Goal: Transaction & Acquisition: Purchase product/service

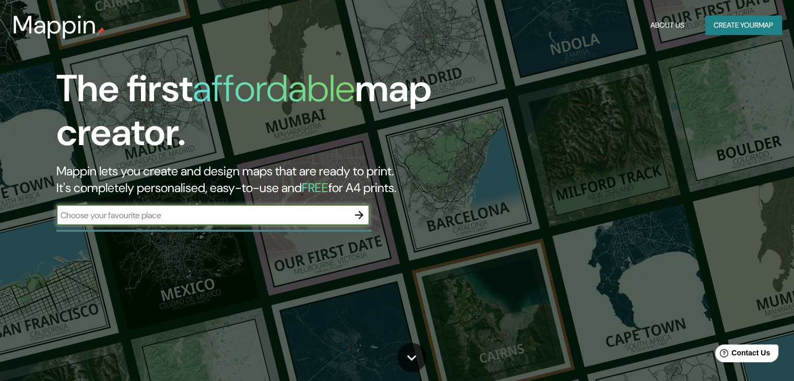
click at [365, 216] on icon "button" at bounding box center [359, 215] width 13 height 13
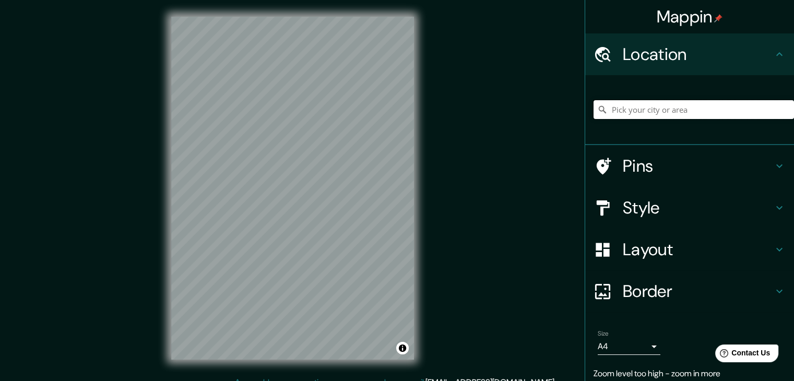
click at [666, 117] on input "Pick your city or area" at bounding box center [693, 109] width 200 height 19
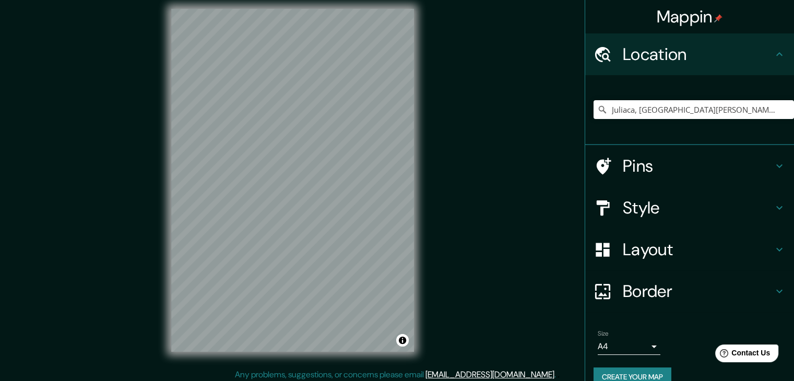
scroll to position [8, 0]
click at [751, 111] on input "Juliaca, [GEOGRAPHIC_DATA][PERSON_NAME], [GEOGRAPHIC_DATA]" at bounding box center [693, 109] width 200 height 19
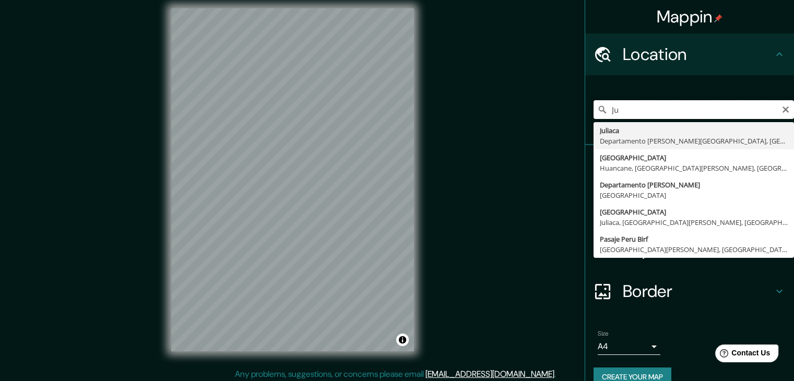
type input "J"
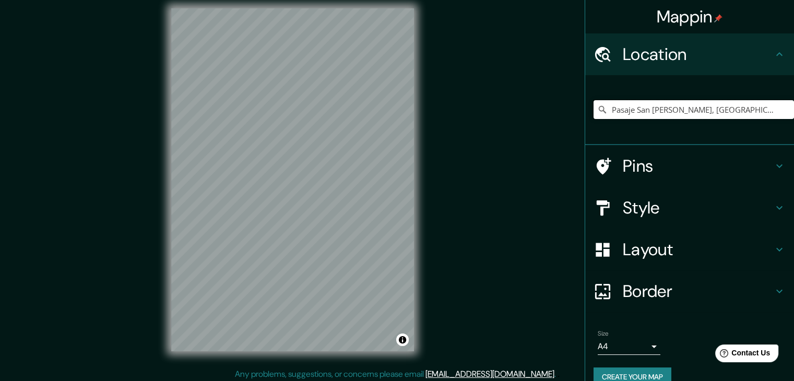
type input "Pasaje San [PERSON_NAME], [GEOGRAPHIC_DATA], [GEOGRAPHIC_DATA][PERSON_NAME], [G…"
click at [599, 208] on icon at bounding box center [602, 208] width 18 height 18
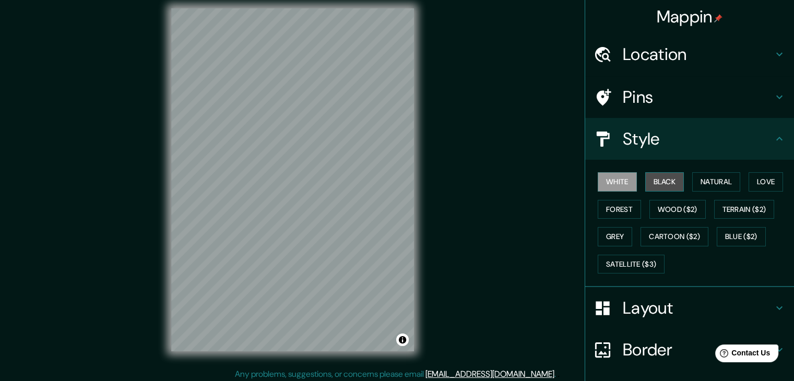
click at [645, 180] on button "Black" at bounding box center [664, 181] width 39 height 19
click at [691, 162] on div "White Black Natural Love Forest Wood ($2) Terrain ($2) Grey Cartoon ($2) Blue (…" at bounding box center [689, 223] width 209 height 127
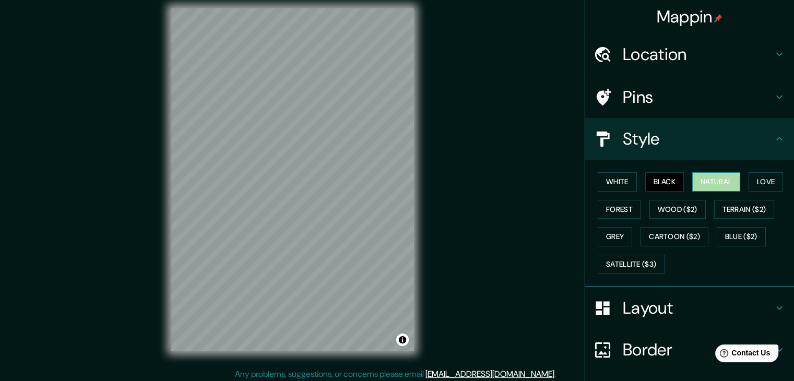
click at [703, 177] on button "Natural" at bounding box center [716, 181] width 48 height 19
click at [607, 205] on button "Forest" at bounding box center [618, 209] width 43 height 19
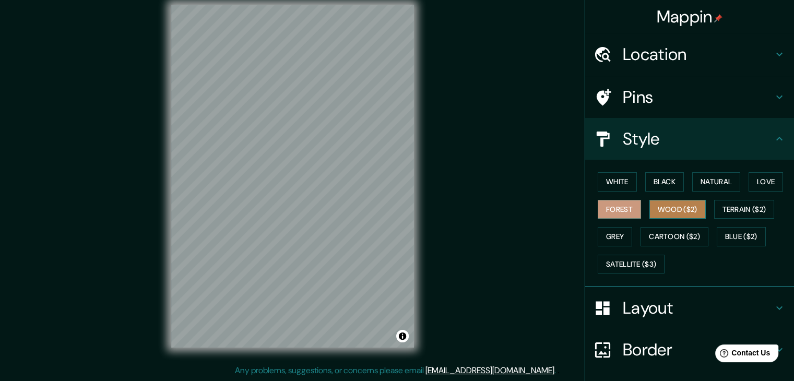
click at [656, 206] on button "Wood ($2)" at bounding box center [677, 209] width 56 height 19
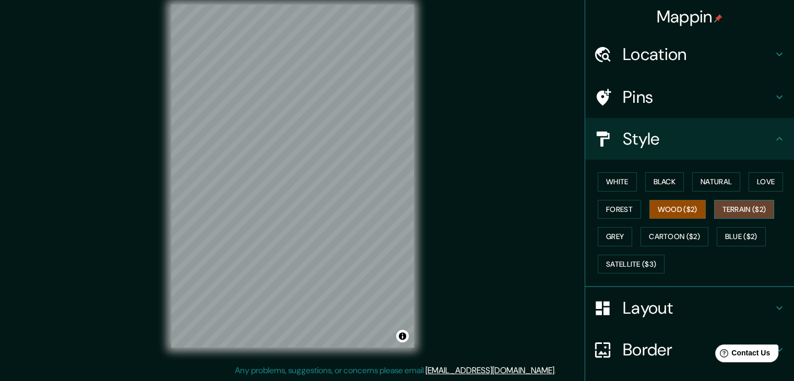
click at [751, 213] on button "Terrain ($2)" at bounding box center [744, 209] width 61 height 19
click at [598, 212] on button "Forest" at bounding box center [618, 209] width 43 height 19
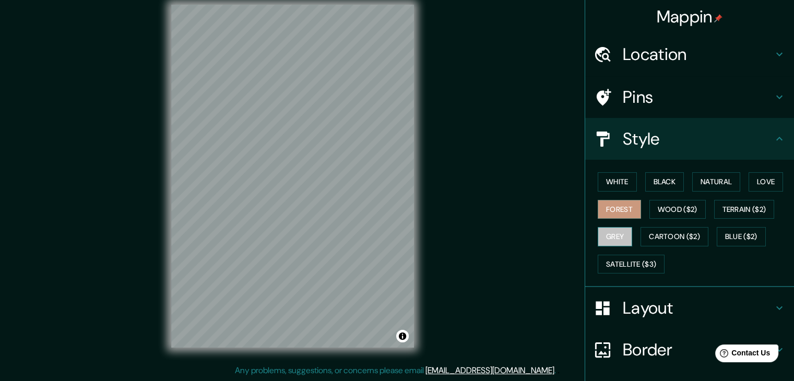
click at [607, 234] on button "Grey" at bounding box center [614, 236] width 34 height 19
click at [665, 230] on button "Cartoon ($2)" at bounding box center [674, 236] width 68 height 19
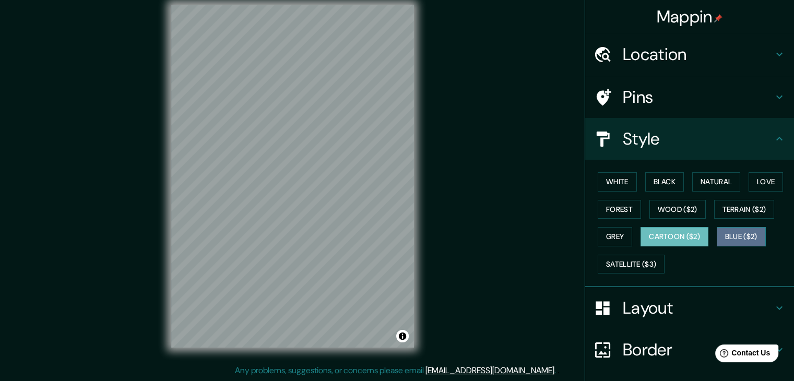
click at [734, 232] on button "Blue ($2)" at bounding box center [740, 236] width 49 height 19
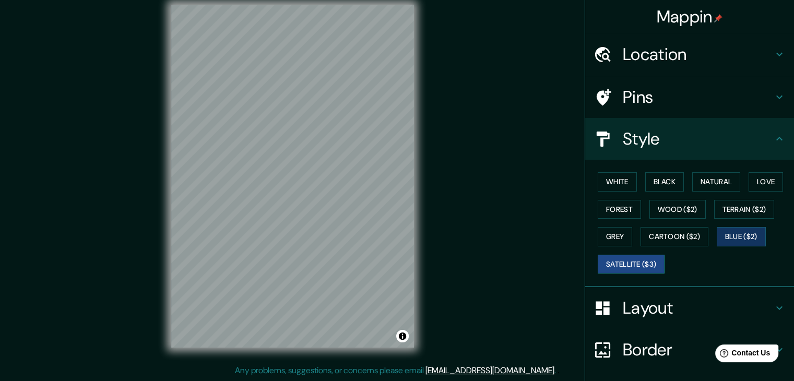
click at [629, 266] on button "Satellite ($3)" at bounding box center [630, 264] width 67 height 19
click at [607, 183] on button "White" at bounding box center [616, 181] width 39 height 19
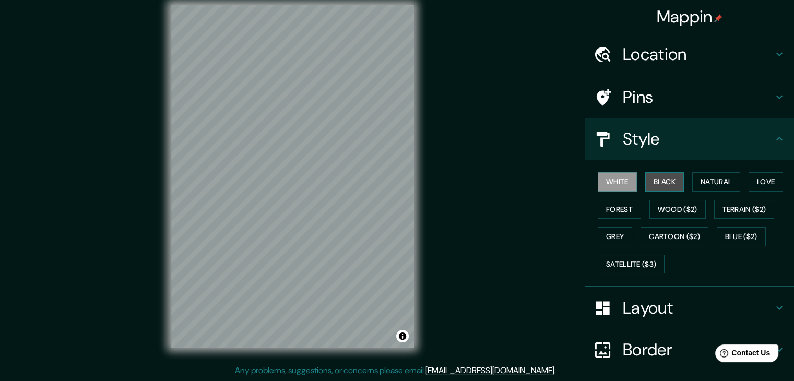
click at [662, 183] on button "Black" at bounding box center [664, 181] width 39 height 19
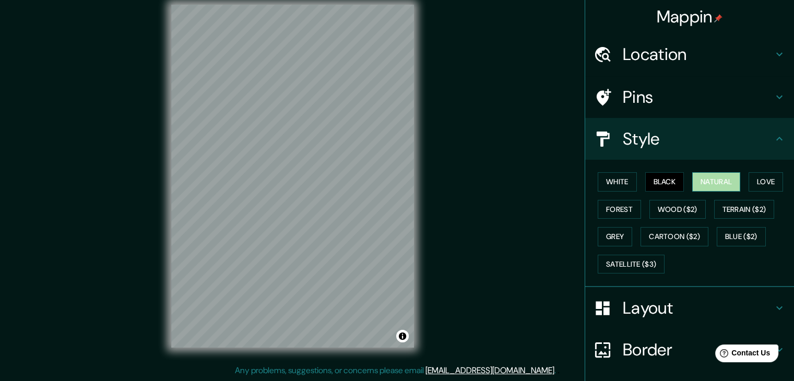
click at [721, 182] on button "Natural" at bounding box center [716, 181] width 48 height 19
click at [616, 177] on button "White" at bounding box center [616, 181] width 39 height 19
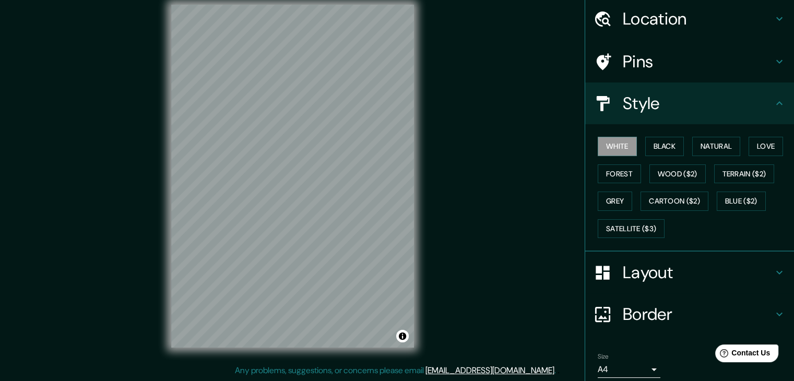
scroll to position [0, 0]
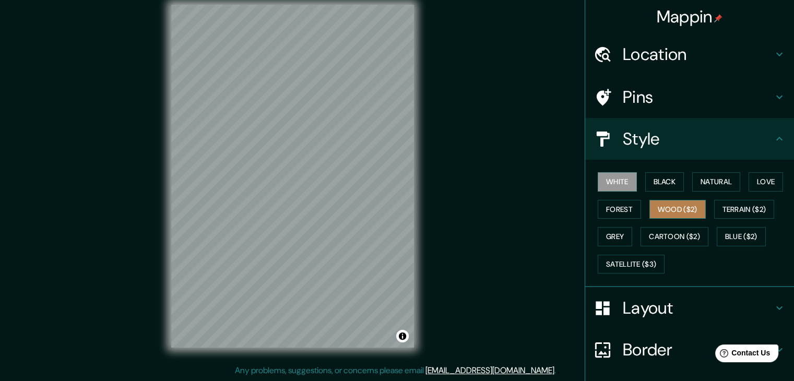
click at [666, 202] on button "Wood ($2)" at bounding box center [677, 209] width 56 height 19
click at [622, 206] on button "Forest" at bounding box center [618, 209] width 43 height 19
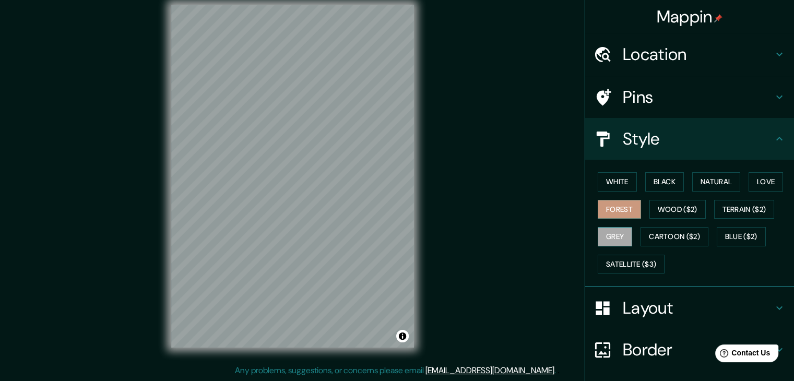
click at [616, 229] on button "Grey" at bounding box center [614, 236] width 34 height 19
click at [616, 258] on button "Satellite ($3)" at bounding box center [630, 264] width 67 height 19
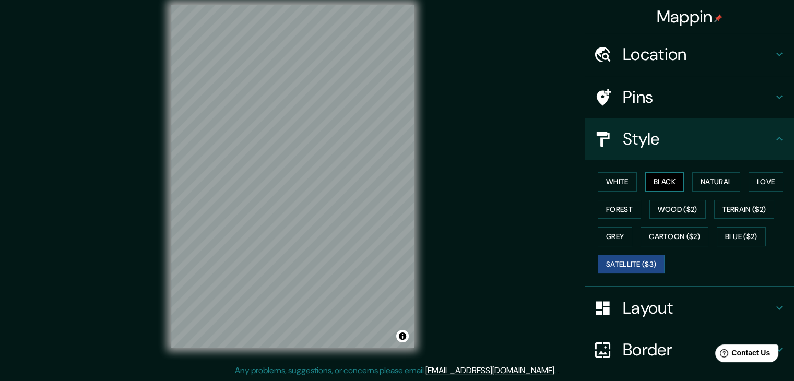
click at [672, 186] on button "Black" at bounding box center [664, 181] width 39 height 19
click at [606, 174] on button "White" at bounding box center [616, 181] width 39 height 19
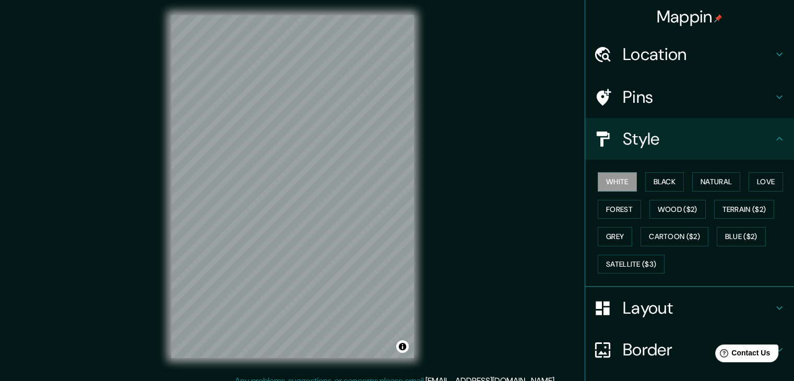
scroll to position [12, 0]
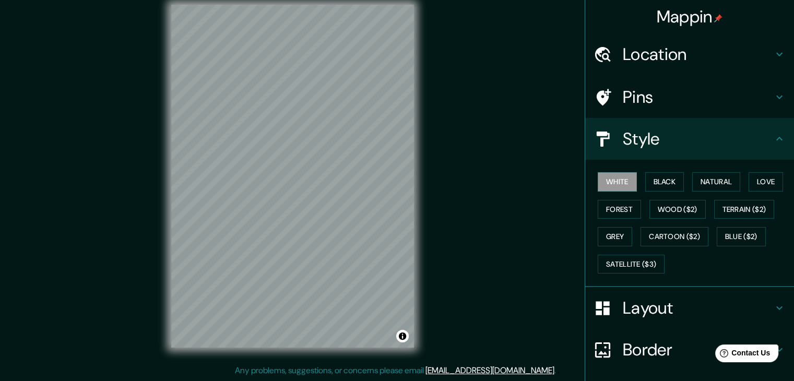
click at [601, 350] on icon at bounding box center [602, 349] width 15 height 15
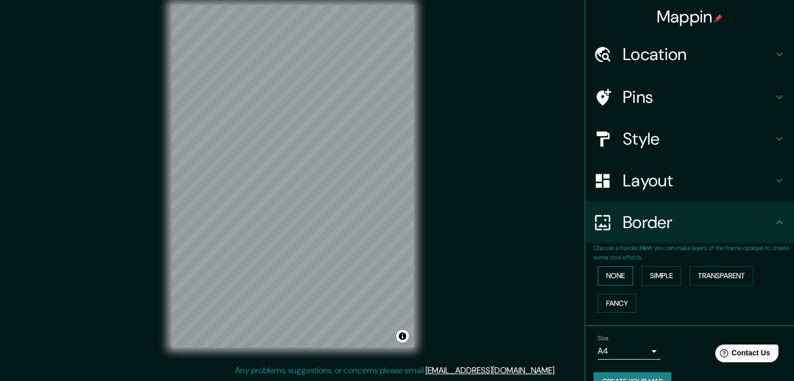
click at [610, 279] on button "None" at bounding box center [614, 275] width 35 height 19
click at [653, 281] on button "Simple" at bounding box center [661, 275] width 40 height 19
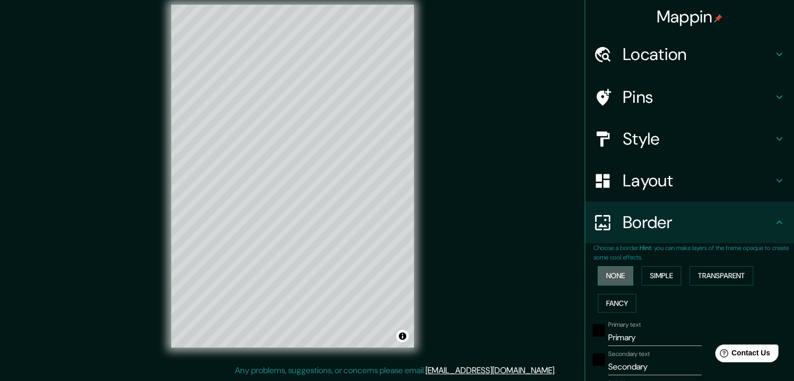
click at [600, 269] on button "None" at bounding box center [614, 275] width 35 height 19
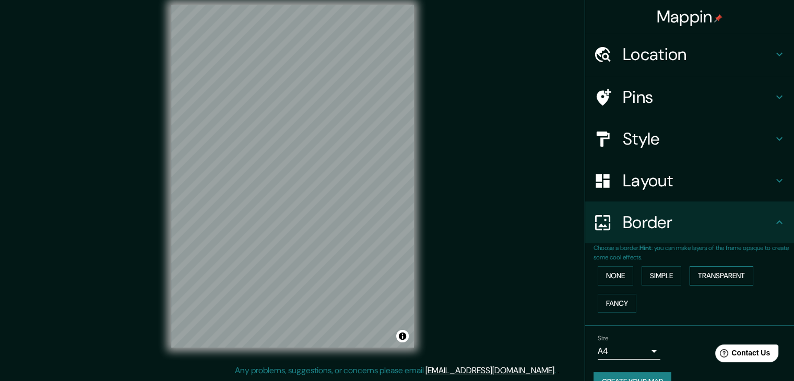
click at [716, 276] on button "Transparent" at bounding box center [721, 275] width 64 height 19
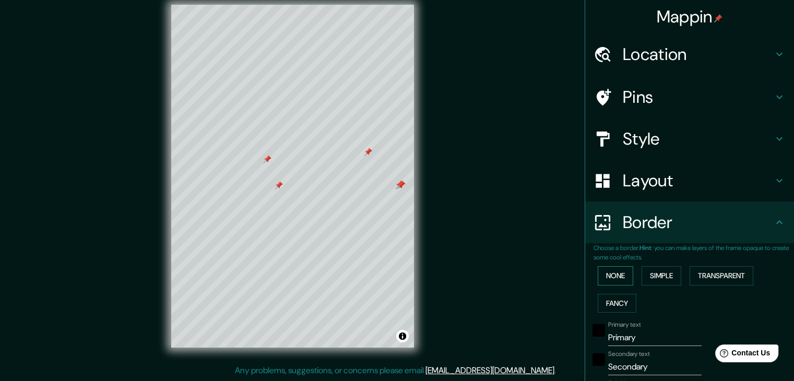
drag, startPoint x: 589, startPoint y: 274, endPoint x: 595, endPoint y: 276, distance: 6.5
click at [595, 276] on div "None Simple Transparent Fancy" at bounding box center [693, 289] width 200 height 55
click at [601, 277] on button "None" at bounding box center [614, 275] width 35 height 19
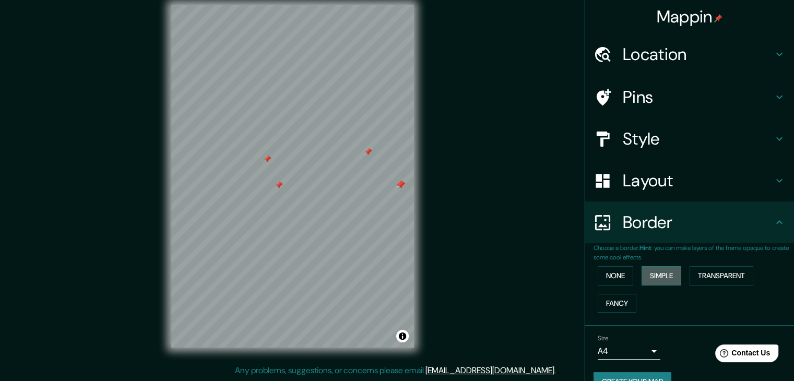
click at [649, 273] on button "Simple" at bounding box center [661, 275] width 40 height 19
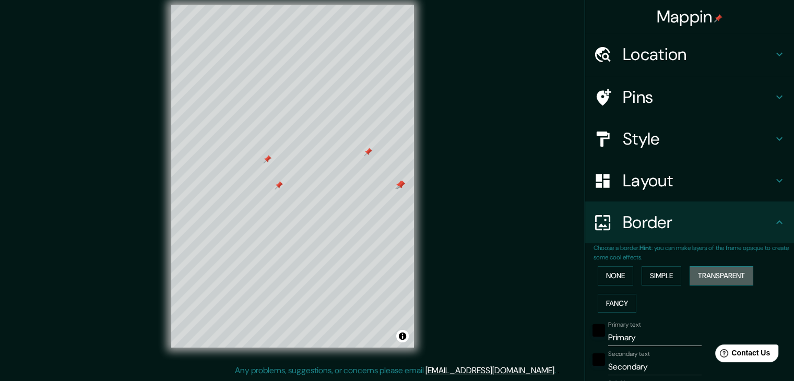
click at [716, 268] on button "Transparent" at bounding box center [721, 275] width 64 height 19
click at [619, 304] on button "Fancy" at bounding box center [616, 303] width 39 height 19
type input "37"
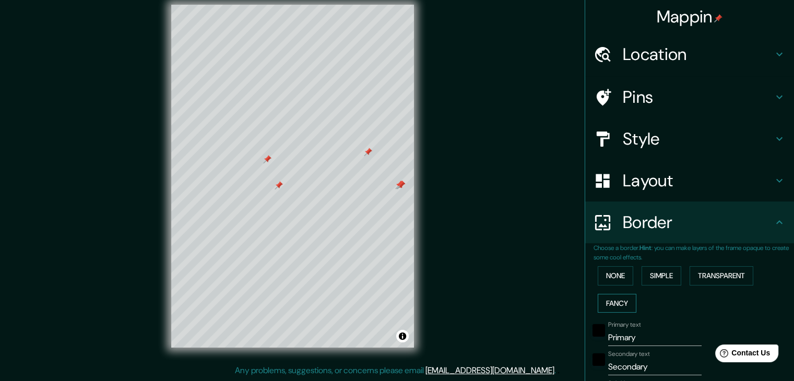
type input "19"
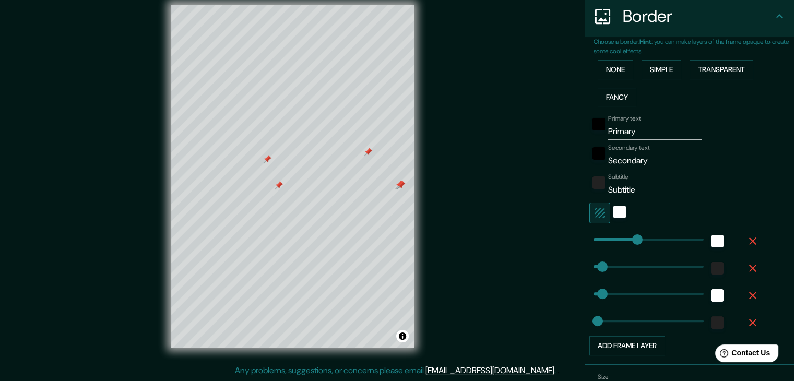
scroll to position [209, 0]
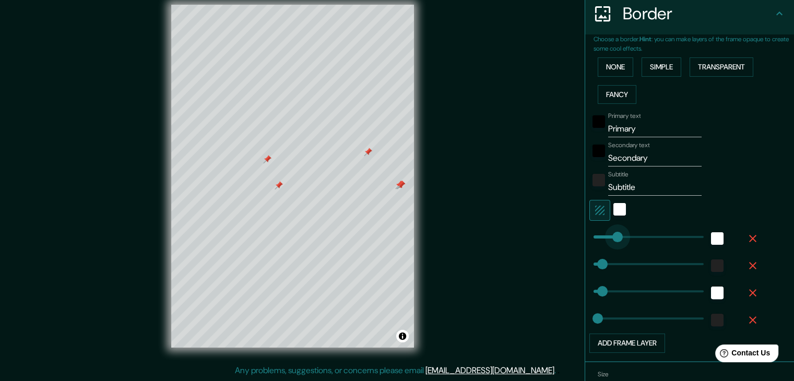
type input "153"
drag, startPoint x: 631, startPoint y: 233, endPoint x: 621, endPoint y: 243, distance: 14.0
type input "37"
type input "19"
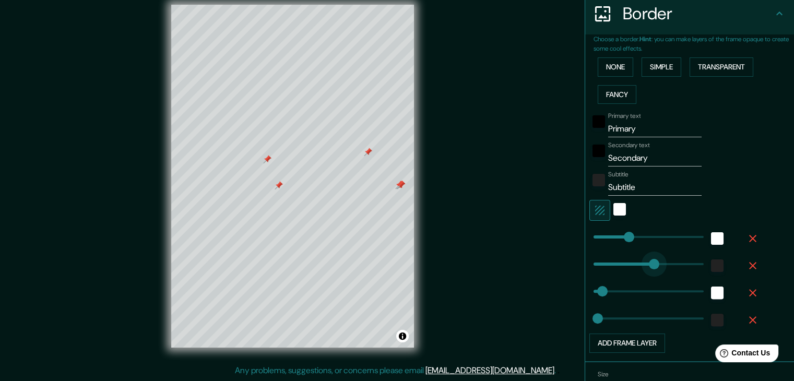
type input "268"
type input "37"
type input "19"
type input "465"
drag, startPoint x: 599, startPoint y: 286, endPoint x: 727, endPoint y: 281, distance: 128.0
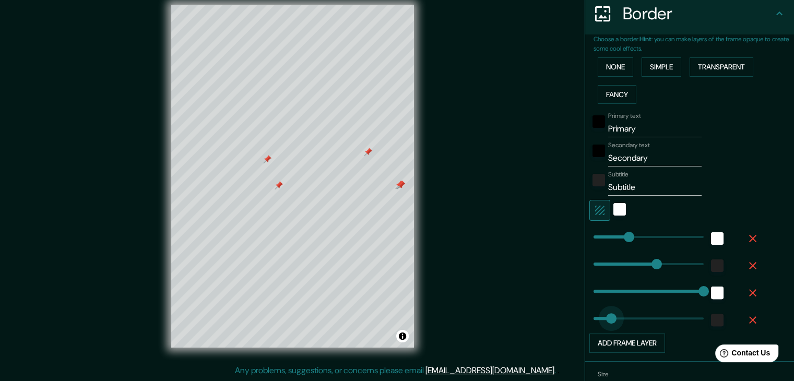
type input "465"
drag, startPoint x: 603, startPoint y: 322, endPoint x: 738, endPoint y: 325, distance: 135.2
type input "0"
drag, startPoint x: 687, startPoint y: 316, endPoint x: 553, endPoint y: 315, distance: 133.6
type input "0"
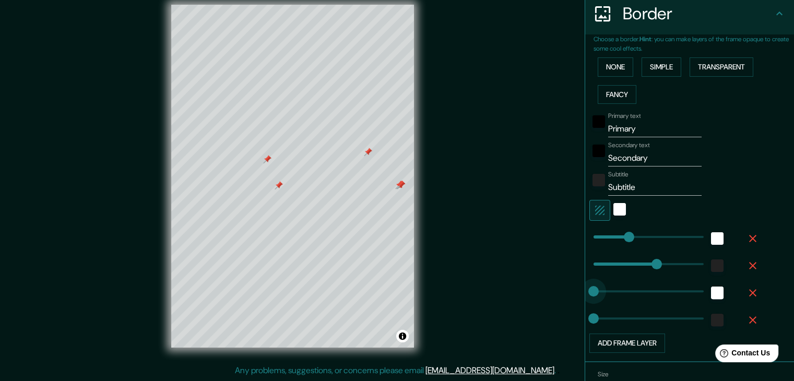
drag, startPoint x: 568, startPoint y: 290, endPoint x: 552, endPoint y: 293, distance: 16.6
type input "0"
drag, startPoint x: 568, startPoint y: 260, endPoint x: 552, endPoint y: 259, distance: 16.3
type input "0"
drag, startPoint x: 574, startPoint y: 238, endPoint x: 542, endPoint y: 235, distance: 32.0
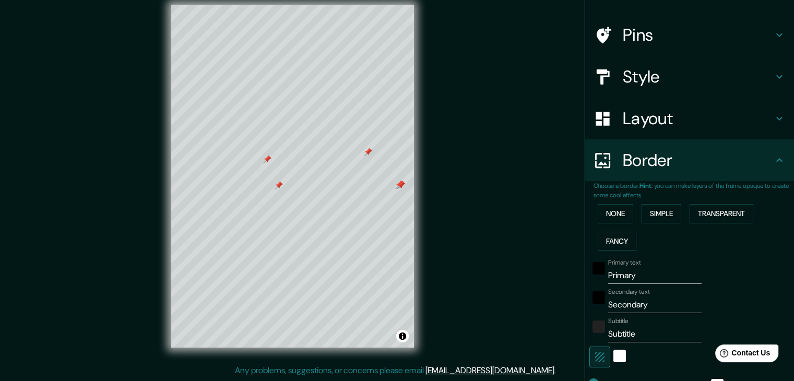
scroll to position [0, 0]
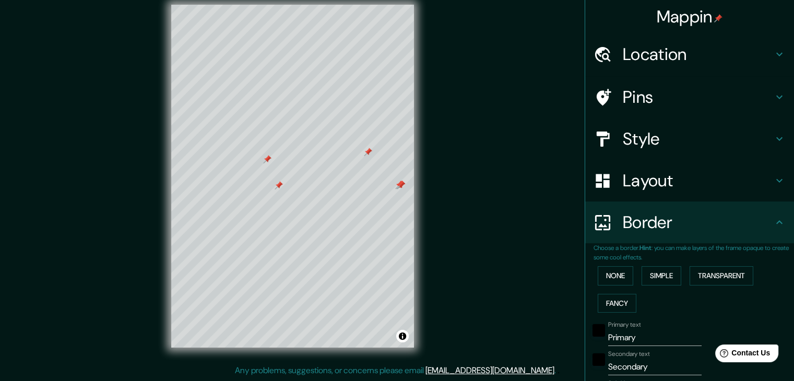
click at [687, 13] on h4 "Mappin" at bounding box center [689, 16] width 66 height 21
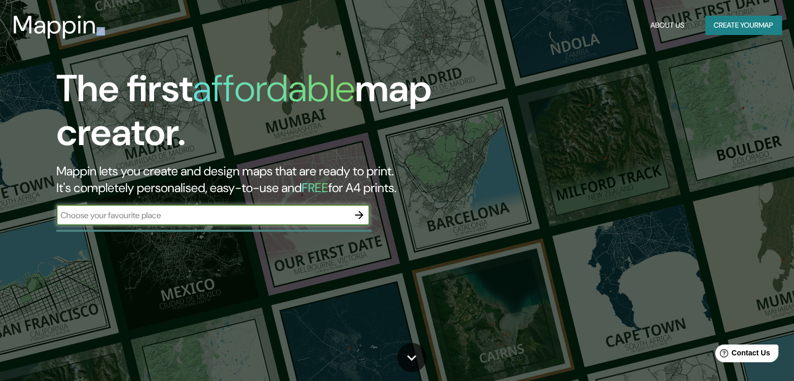
click at [688, 13] on div "Mappin About Us Create your map" at bounding box center [397, 24] width 794 height 33
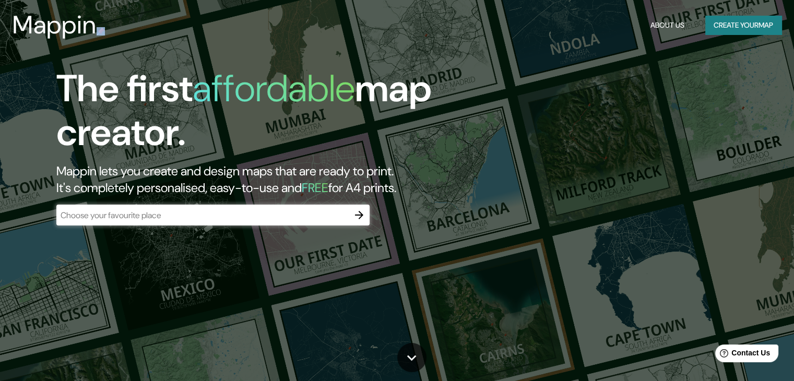
click at [360, 217] on icon "button" at bounding box center [359, 215] width 8 height 8
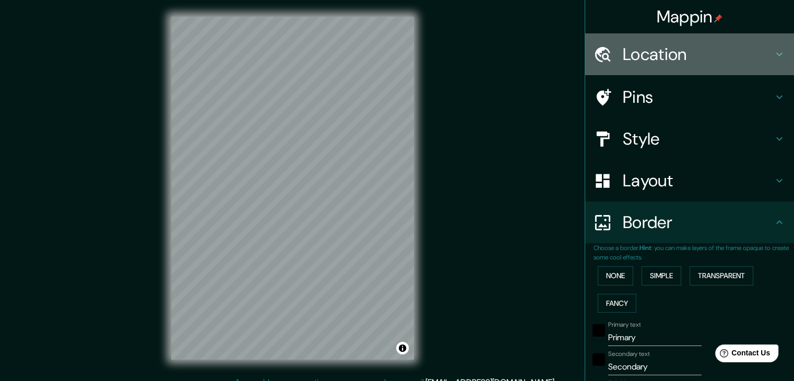
click at [699, 45] on h4 "Location" at bounding box center [698, 54] width 150 height 21
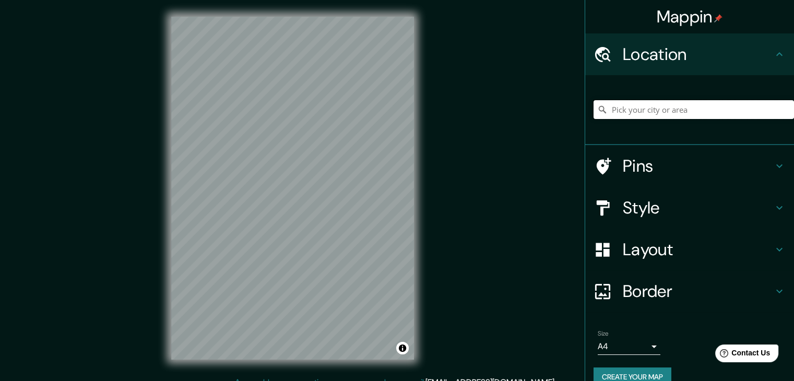
click at [659, 113] on input "Pick your city or area" at bounding box center [693, 109] width 200 height 19
type input "Juliaca, [GEOGRAPHIC_DATA][PERSON_NAME], [GEOGRAPHIC_DATA]"
click at [650, 227] on div "Style" at bounding box center [689, 208] width 209 height 42
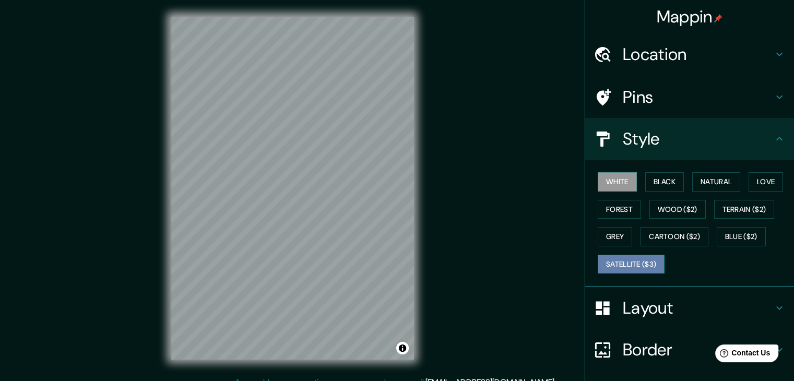
click at [627, 262] on button "Satellite ($3)" at bounding box center [630, 264] width 67 height 19
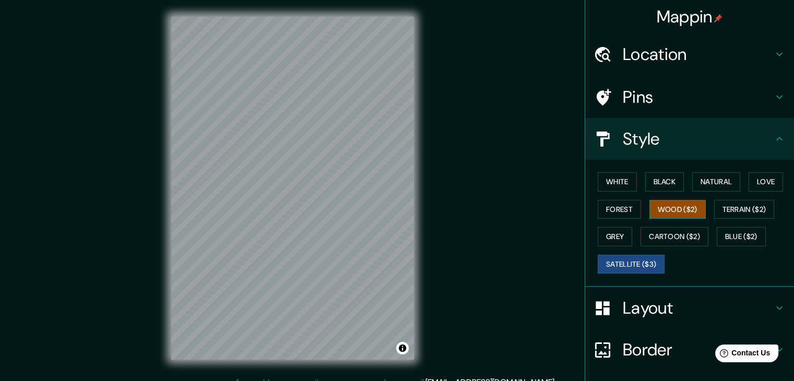
click at [665, 211] on button "Wood ($2)" at bounding box center [677, 209] width 56 height 19
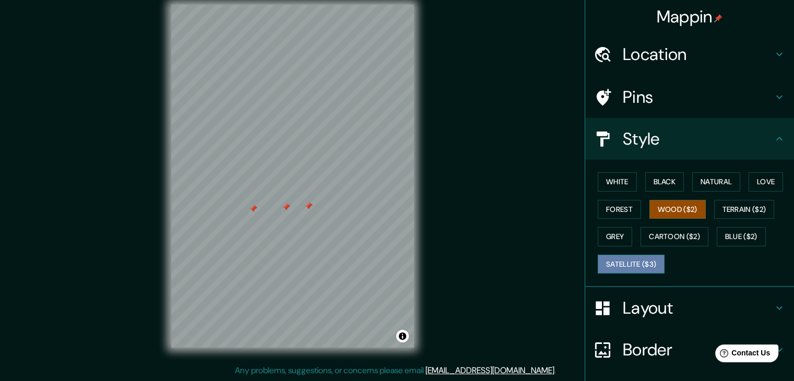
click at [625, 270] on button "Satellite ($3)" at bounding box center [630, 264] width 67 height 19
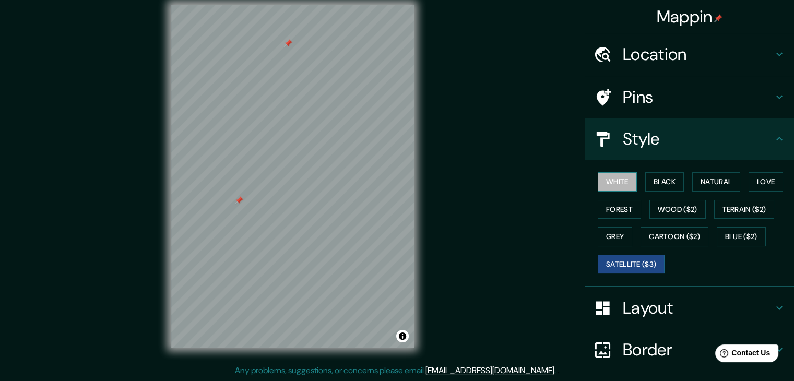
click at [607, 185] on button "White" at bounding box center [616, 181] width 39 height 19
click at [601, 256] on button "Satellite ($3)" at bounding box center [630, 264] width 67 height 19
click at [601, 171] on div "White Black Natural Love Forest Wood ($2) Terrain ($2) Grey Cartoon ($2) Blue (…" at bounding box center [693, 223] width 200 height 110
click at [599, 180] on button "White" at bounding box center [616, 181] width 39 height 19
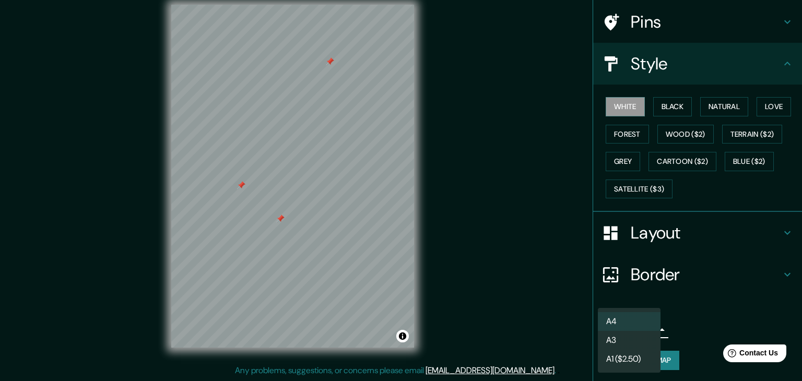
click at [648, 331] on body "Mappin Location [GEOGRAPHIC_DATA], [GEOGRAPHIC_DATA][PERSON_NAME], [GEOGRAPHIC_…" at bounding box center [401, 178] width 802 height 381
click at [667, 323] on div at bounding box center [401, 190] width 802 height 381
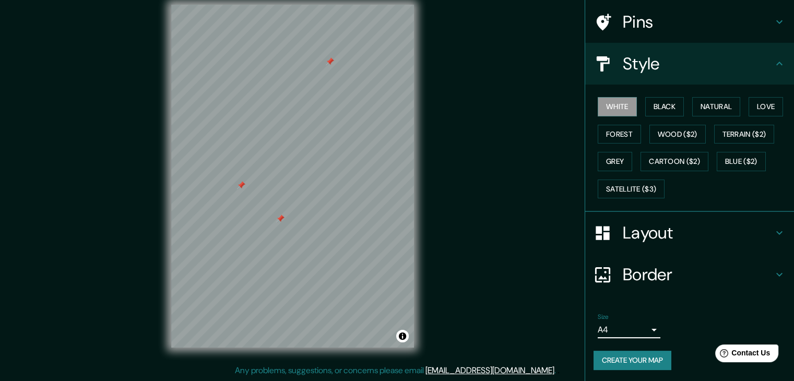
click at [622, 362] on button "Create your map" at bounding box center [632, 360] width 78 height 19
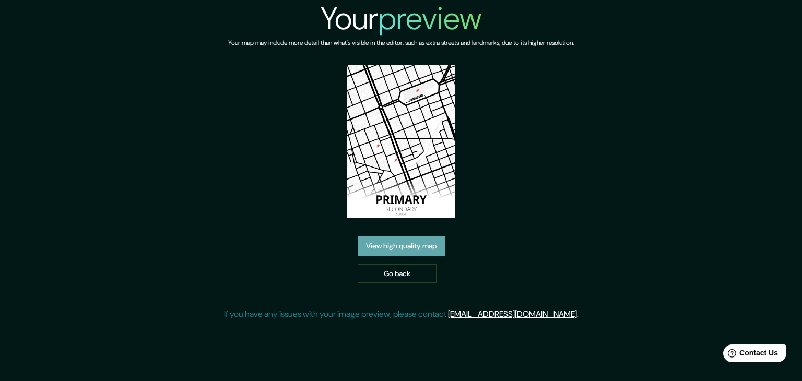
click at [407, 246] on link "View high quality map" at bounding box center [400, 245] width 87 height 19
